Goal: Task Accomplishment & Management: Complete application form

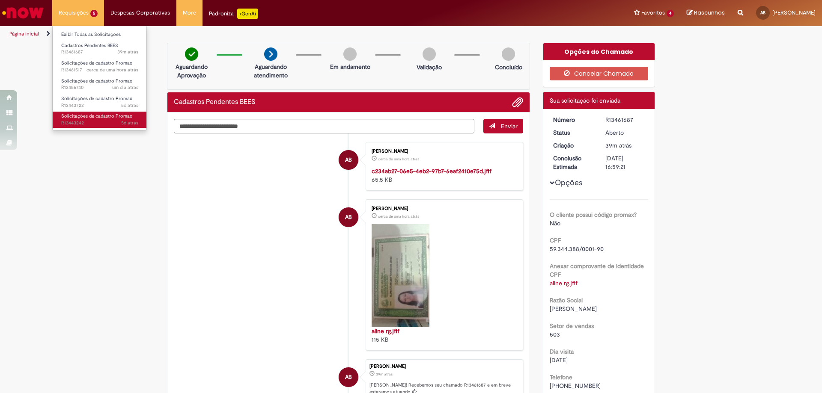
click at [107, 119] on span "Solicitações de cadastro Promax" at bounding box center [96, 116] width 71 height 6
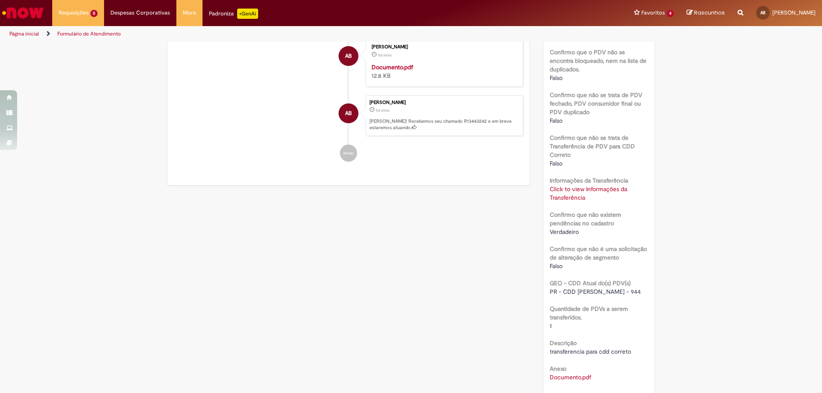
scroll to position [300, 0]
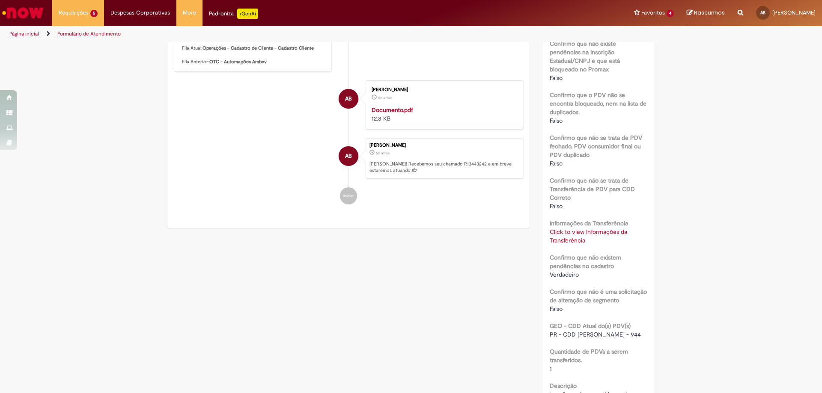
click at [578, 229] on link "Click to view Informações da Transferência" at bounding box center [588, 236] width 77 height 16
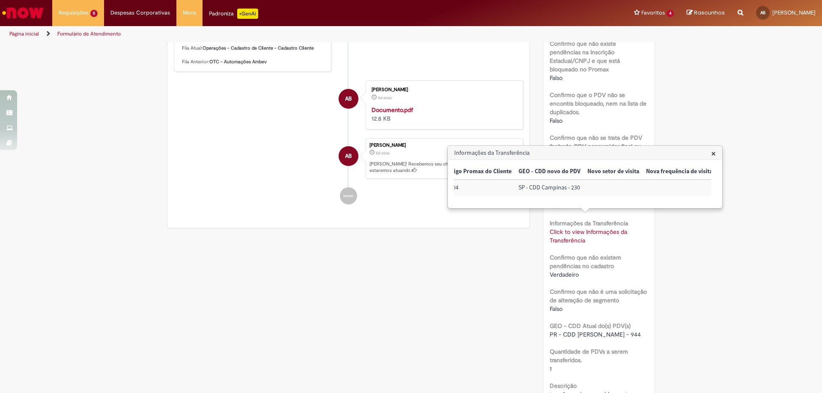
scroll to position [0, 0]
click at [468, 287] on div "Verificar Código de Barras Aguardando Aprovação Aguardando atendimento Em Atend…" at bounding box center [411, 134] width 501 height 783
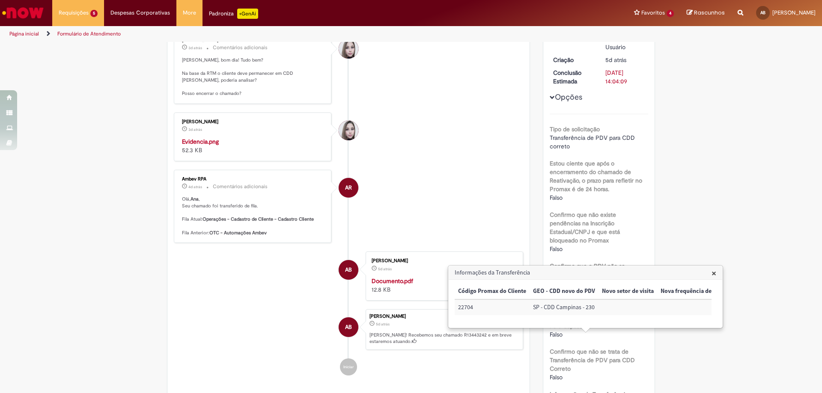
scroll to position [86, 0]
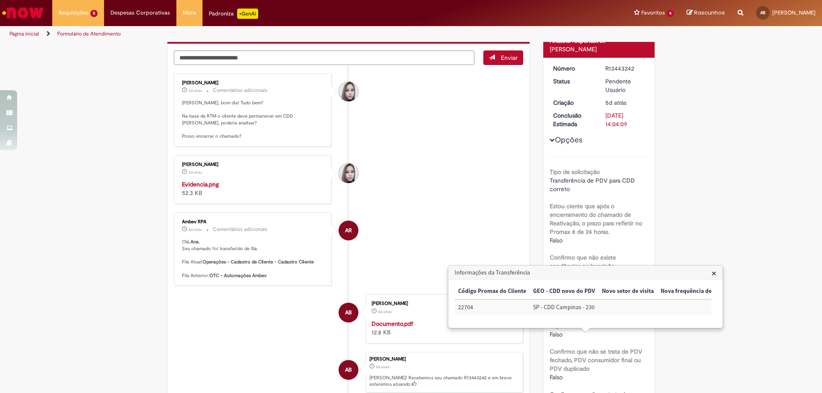
click at [426, 184] on li "[PERSON_NAME] 3d atrás 3 dias atrás Evidencia.png 52.3 KB" at bounding box center [348, 179] width 349 height 49
click at [408, 57] on textarea "Digite sua mensagem aqui..." at bounding box center [324, 58] width 301 height 15
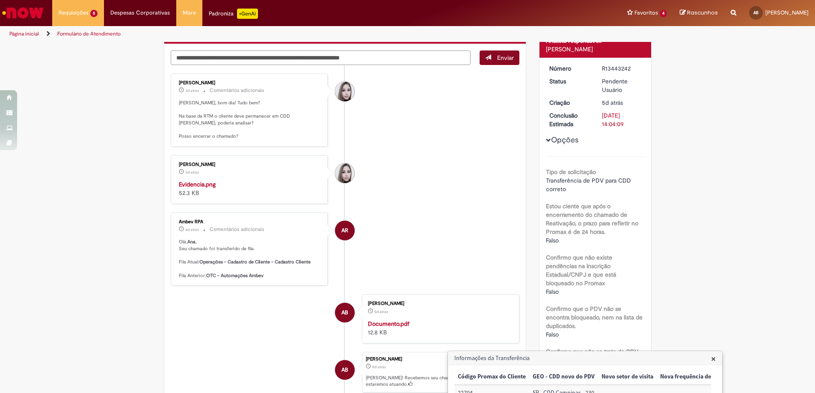
type textarea "**********"
click at [495, 63] on button "Enviar" at bounding box center [500, 58] width 40 height 15
click at [713, 359] on span "×" at bounding box center [713, 359] width 5 height 12
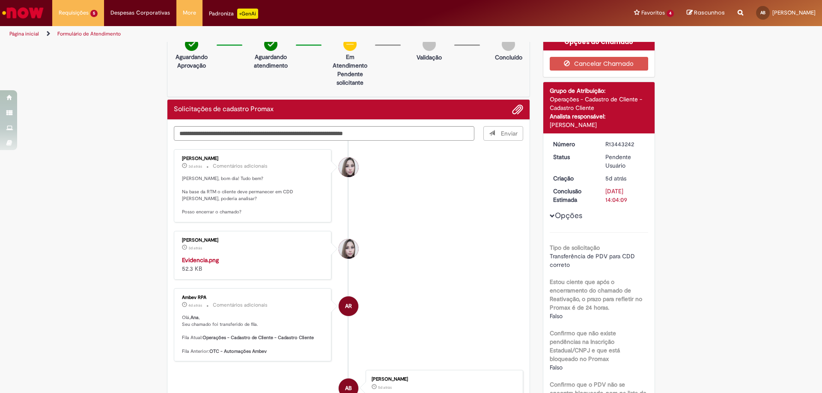
scroll to position [0, 0]
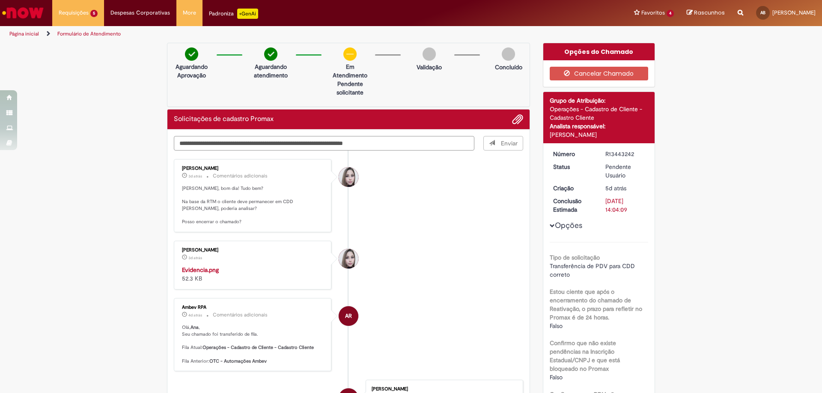
click at [416, 145] on textarea "**********" at bounding box center [324, 143] width 301 height 15
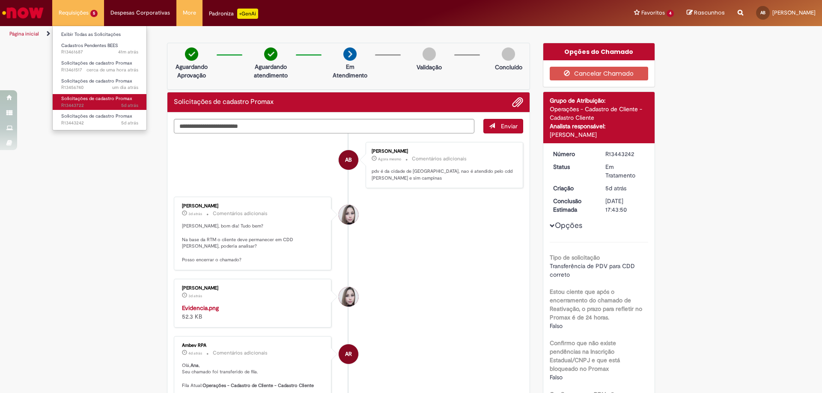
click at [86, 104] on span "5d atrás 5 dias atrás R13443722" at bounding box center [99, 105] width 77 height 7
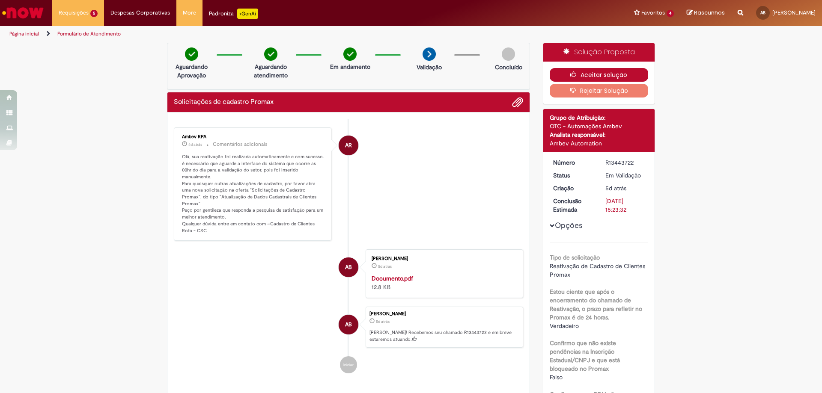
click at [562, 72] on button "Aceitar solução" at bounding box center [599, 75] width 99 height 14
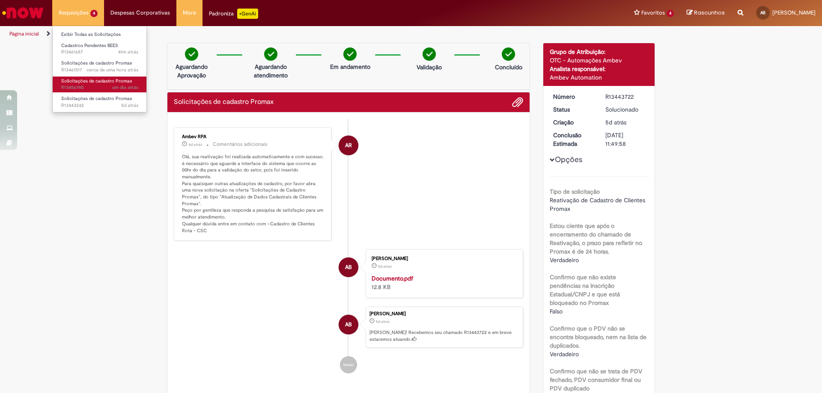
click at [98, 80] on span "Solicitações de cadastro Promax" at bounding box center [96, 81] width 71 height 6
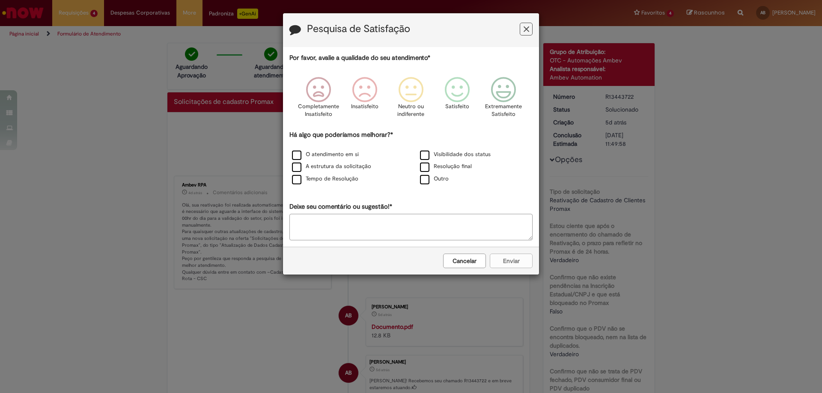
click at [456, 270] on div "Cancelar Enviar" at bounding box center [411, 261] width 256 height 28
click at [472, 265] on button "Cancelar" at bounding box center [464, 261] width 43 height 15
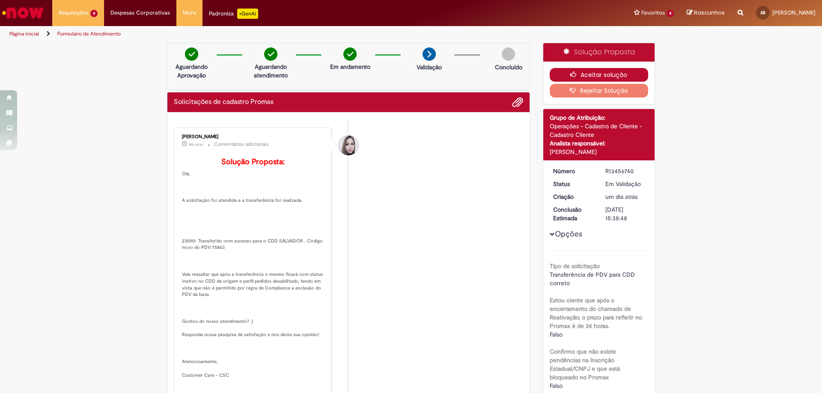
click at [570, 69] on button "Aceitar solução" at bounding box center [599, 75] width 99 height 14
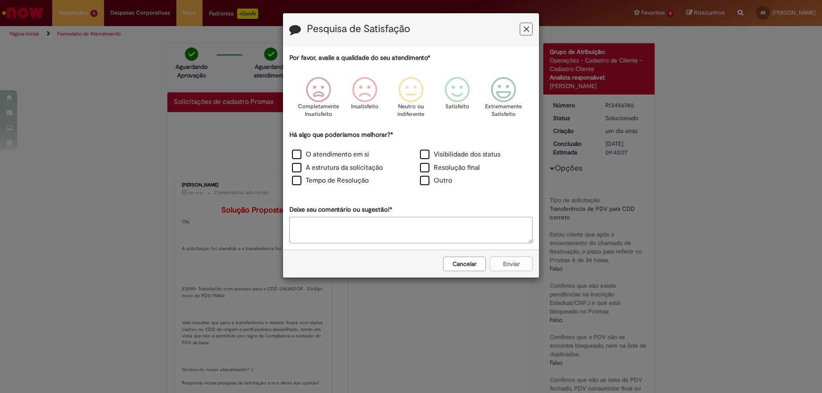
click at [464, 262] on button "Cancelar" at bounding box center [464, 264] width 43 height 15
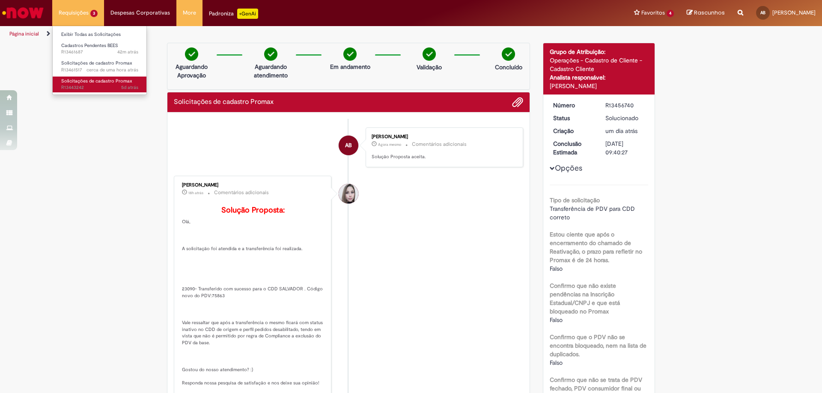
click at [110, 83] on span "Solicitações de cadastro Promax" at bounding box center [96, 81] width 71 height 6
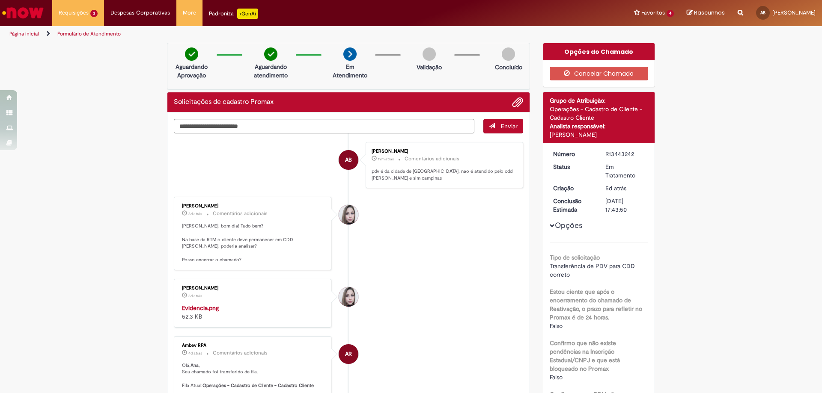
click at [275, 304] on img "Histórico de tíquete" at bounding box center [253, 304] width 143 height 0
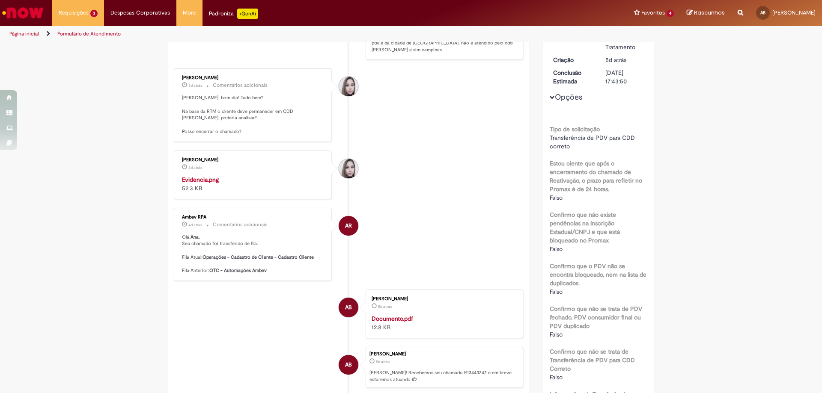
click at [232, 176] on img "Histórico de tíquete" at bounding box center [253, 176] width 143 height 0
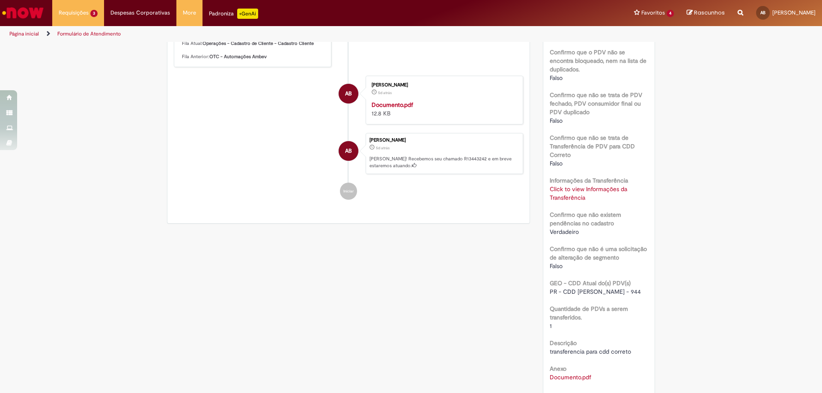
scroll to position [385, 0]
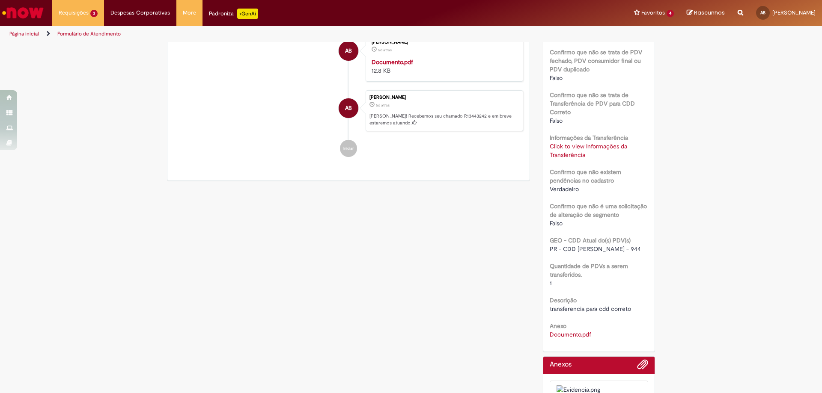
click at [573, 143] on link "Click to view Informações da Transferência" at bounding box center [588, 151] width 77 height 16
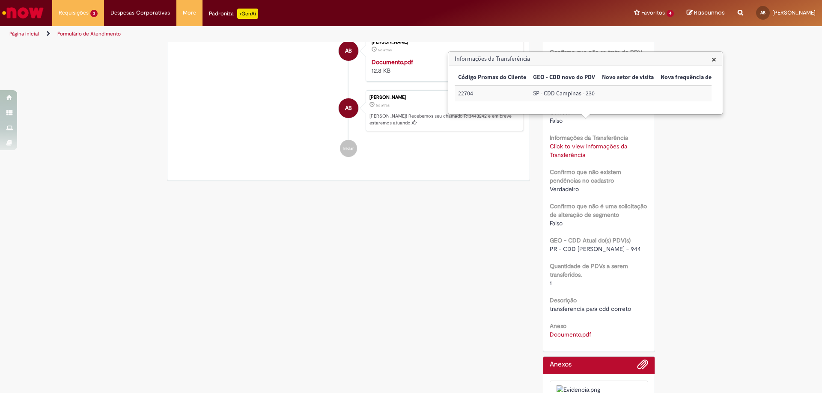
click at [242, 322] on div "Verificar Código de Barras Aguardando Aprovação Aguardando atendimento Em Atend…" at bounding box center [411, 49] width 501 height 783
click at [348, 272] on div "AB" at bounding box center [348, 184] width 21 height 175
click at [715, 57] on span "×" at bounding box center [713, 60] width 5 height 12
